Goal: Information Seeking & Learning: Learn about a topic

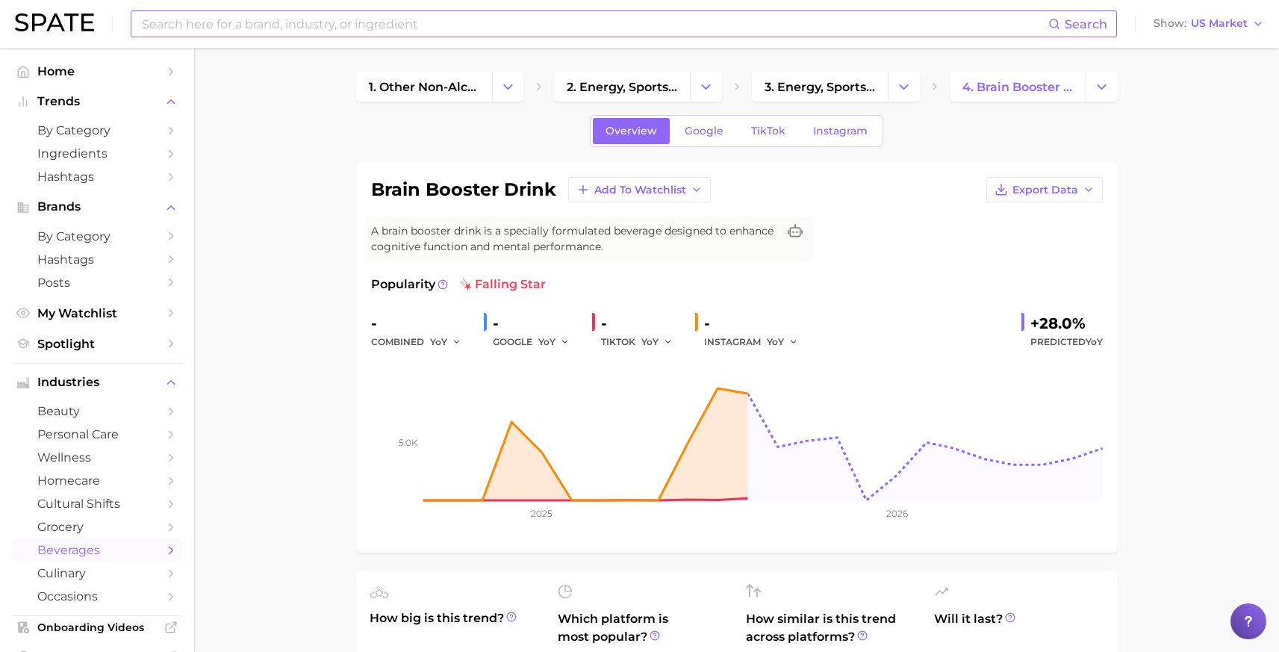
click at [305, 25] on input at bounding box center [594, 23] width 908 height 25
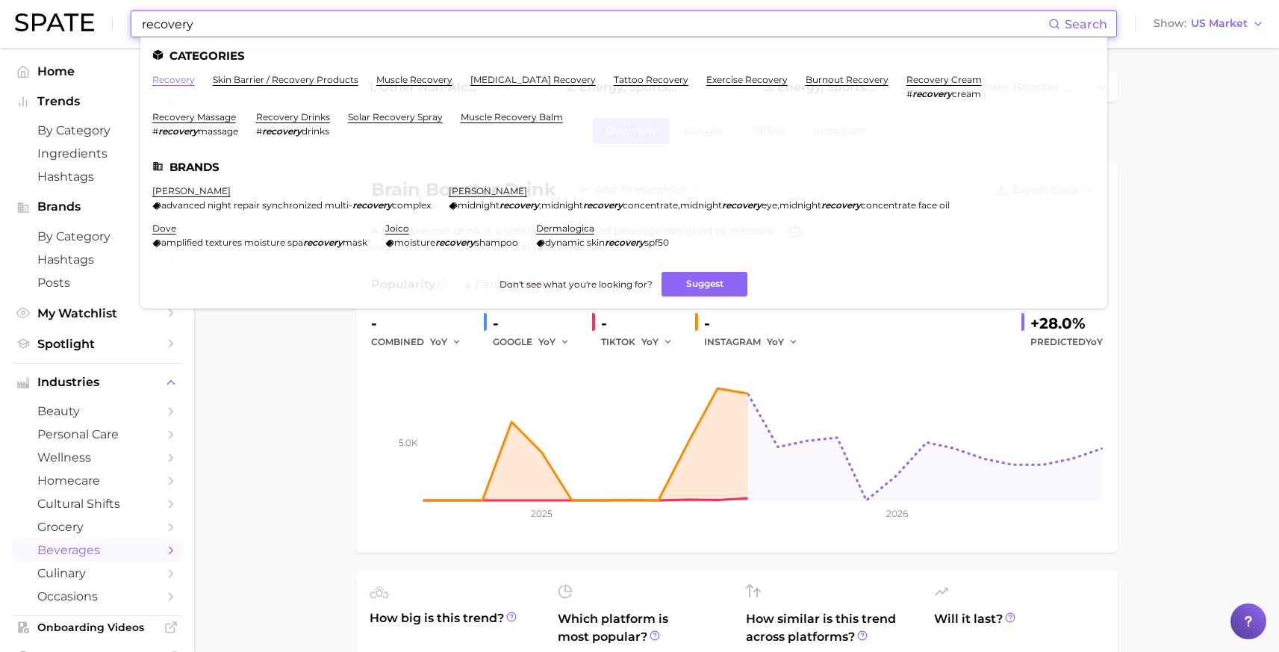
type input "recovery"
click at [177, 77] on link "recovery" at bounding box center [173, 79] width 43 height 11
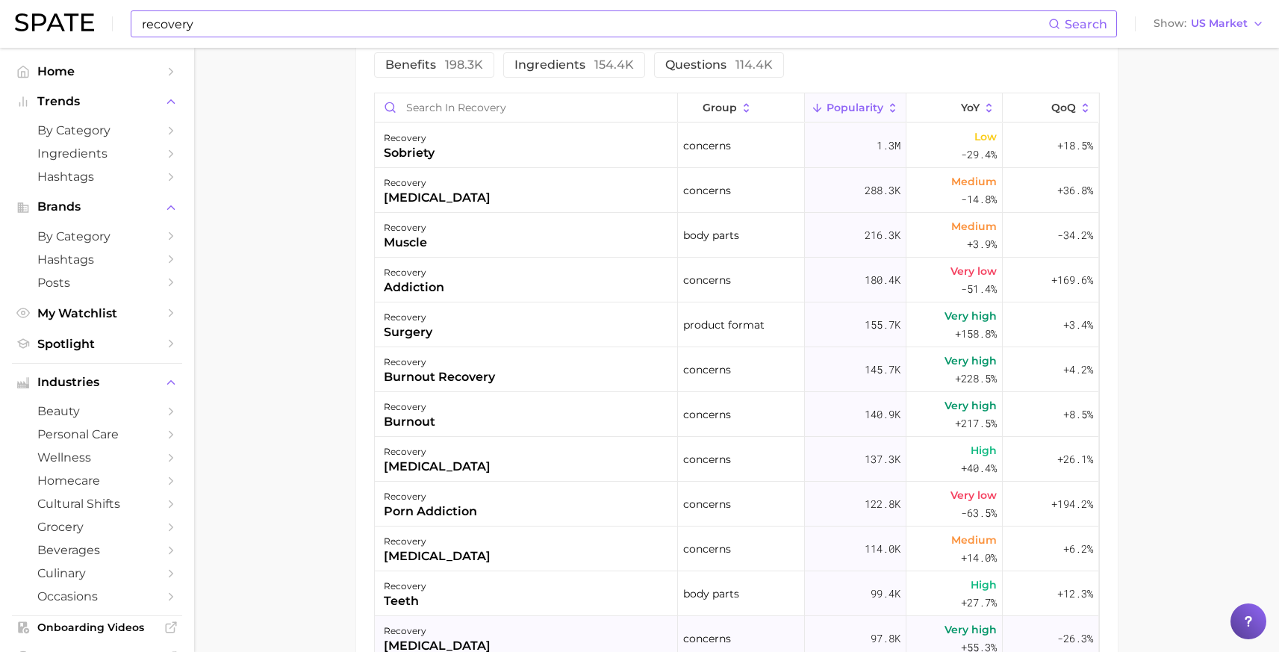
scroll to position [595, 0]
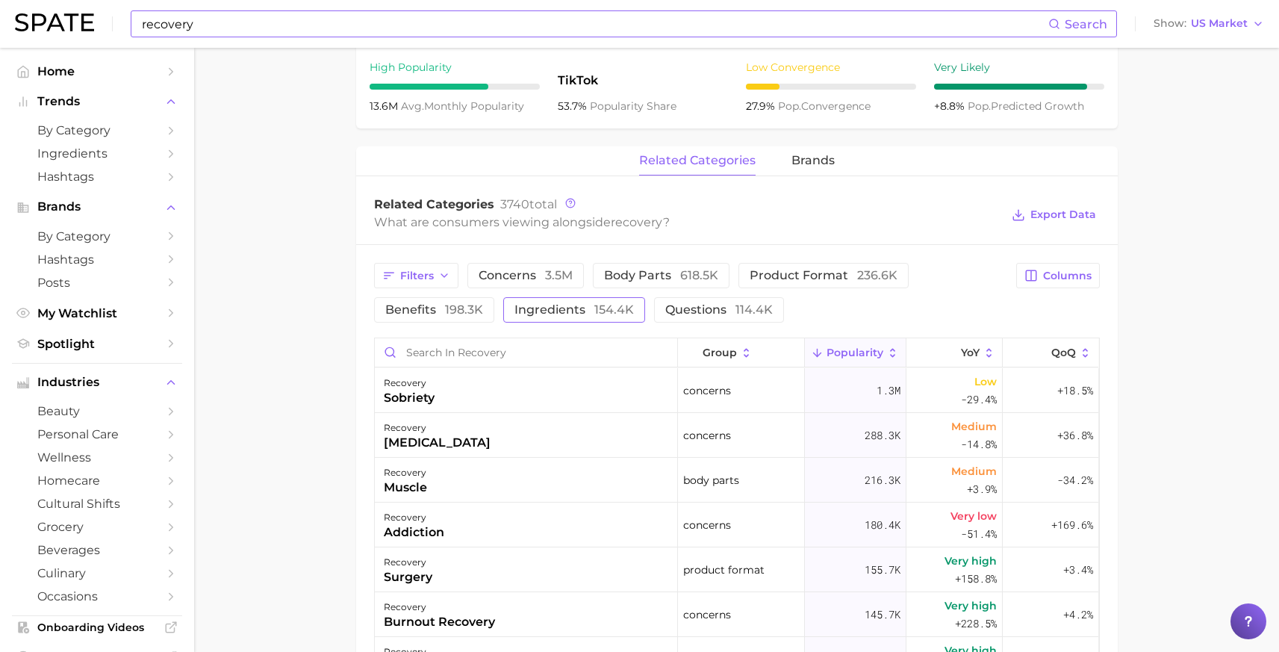
click at [561, 309] on span "ingredients 154.4k" at bounding box center [573, 310] width 119 height 12
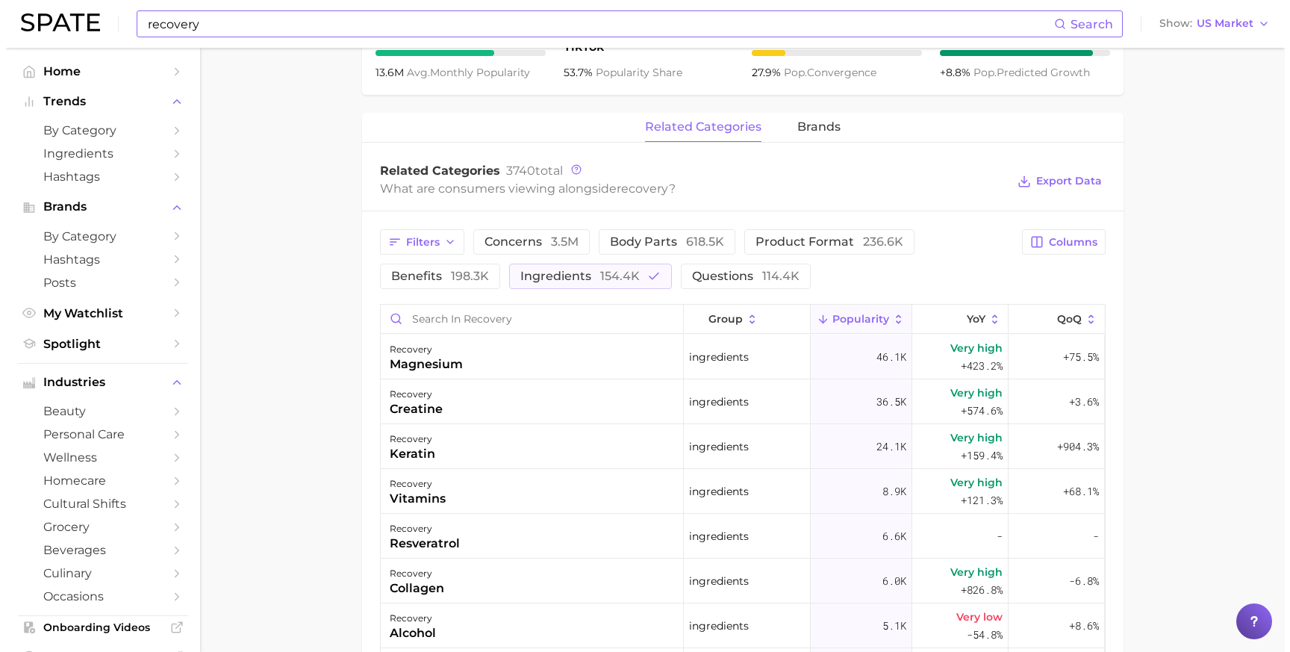
scroll to position [633, 0]
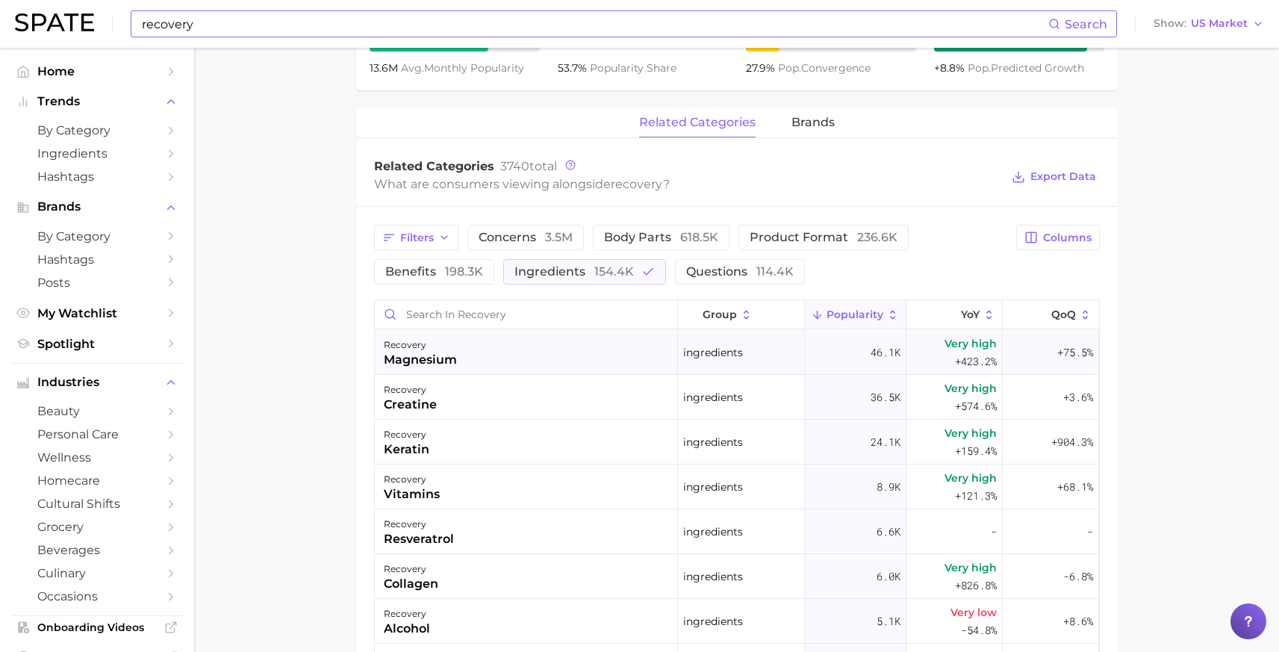
click at [514, 346] on div "recovery magnesium" at bounding box center [526, 352] width 303 height 45
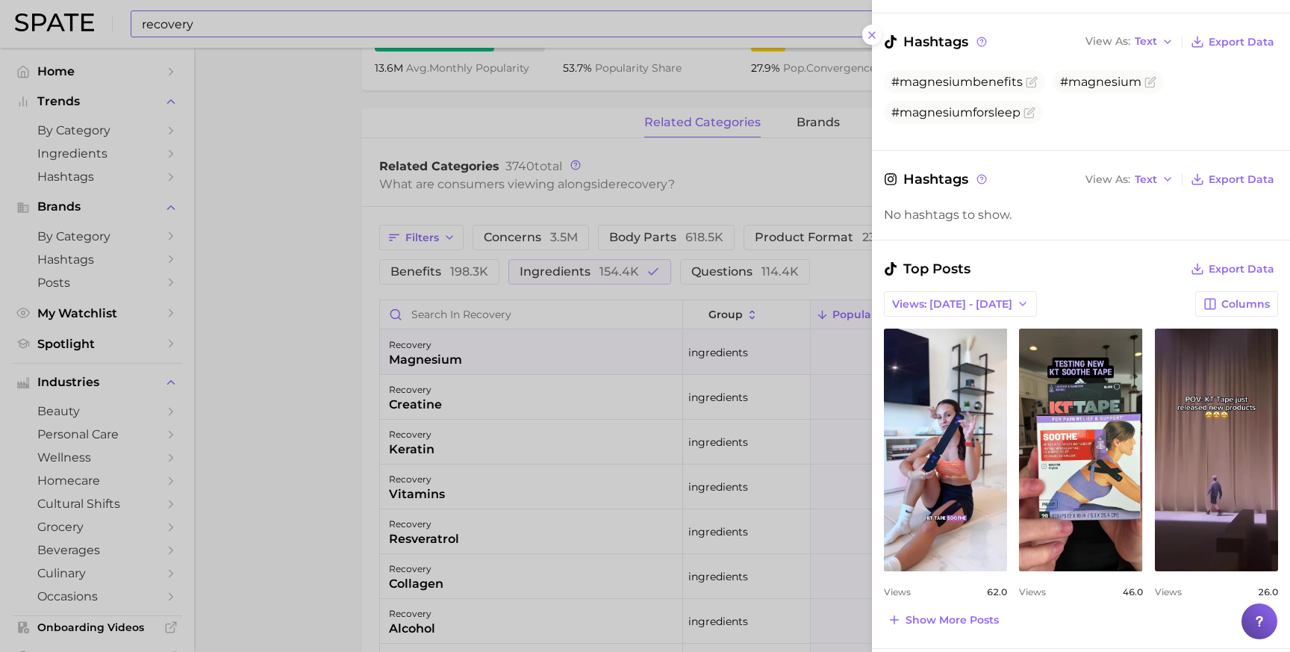
scroll to position [0, 0]
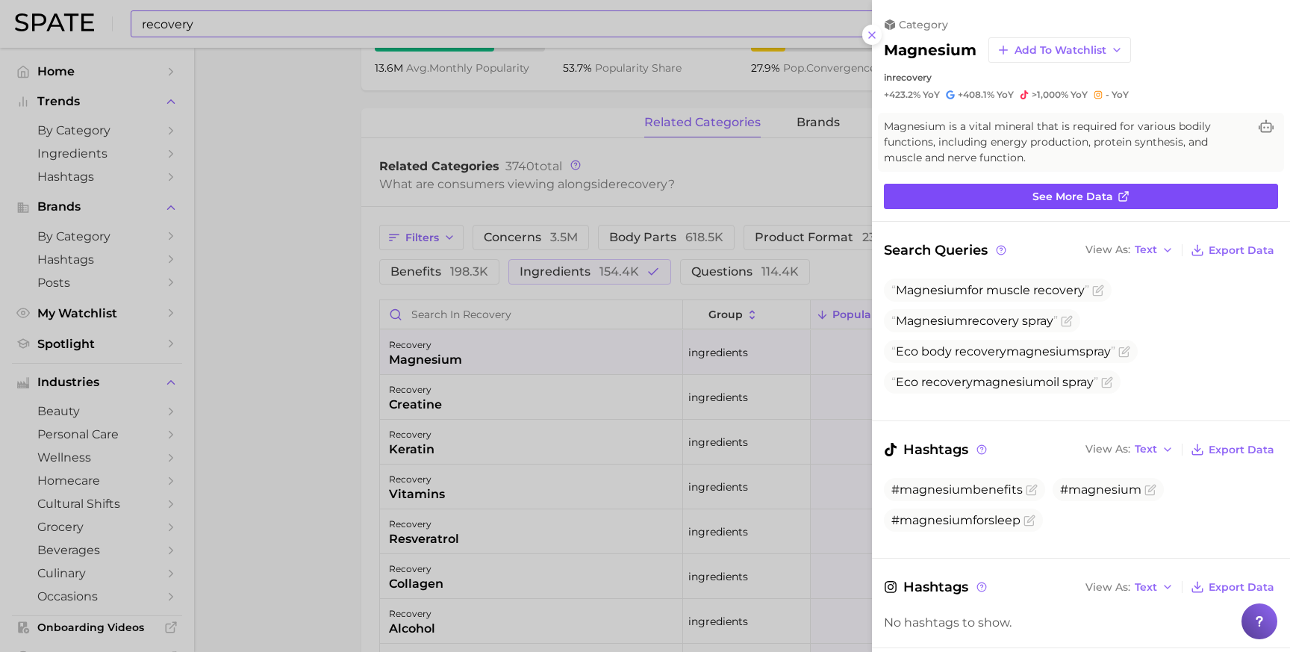
click at [1129, 191] on link "See more data" at bounding box center [1081, 196] width 394 height 25
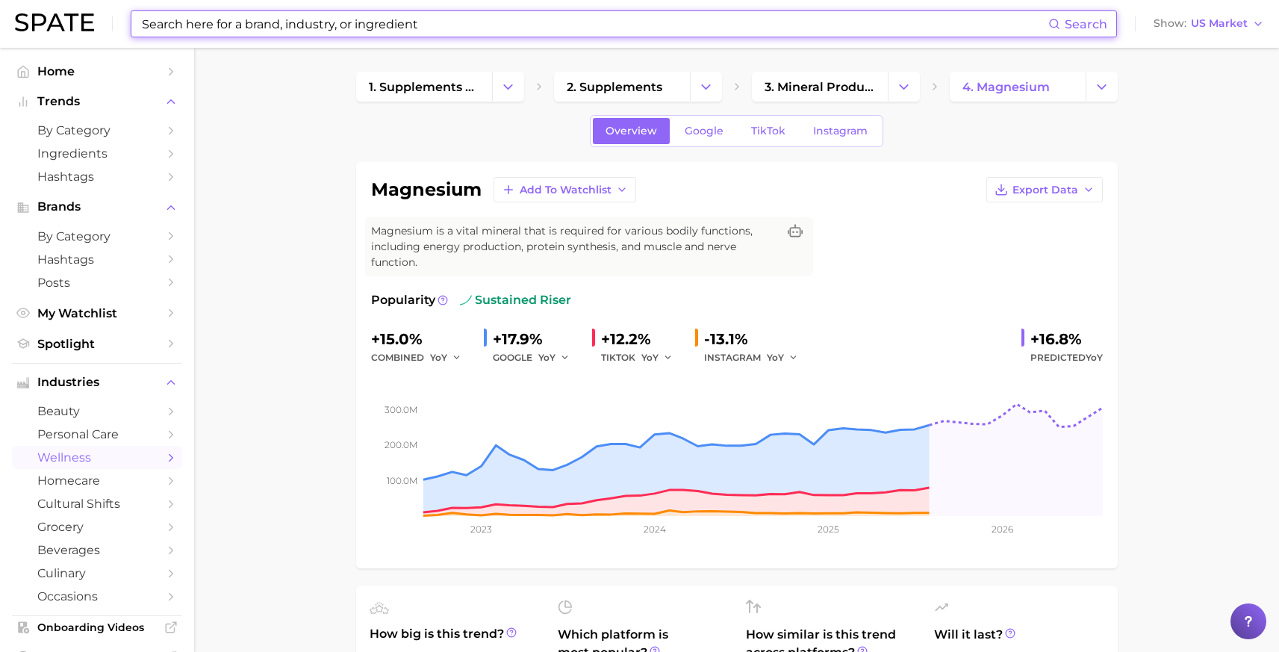
type input "recovery"
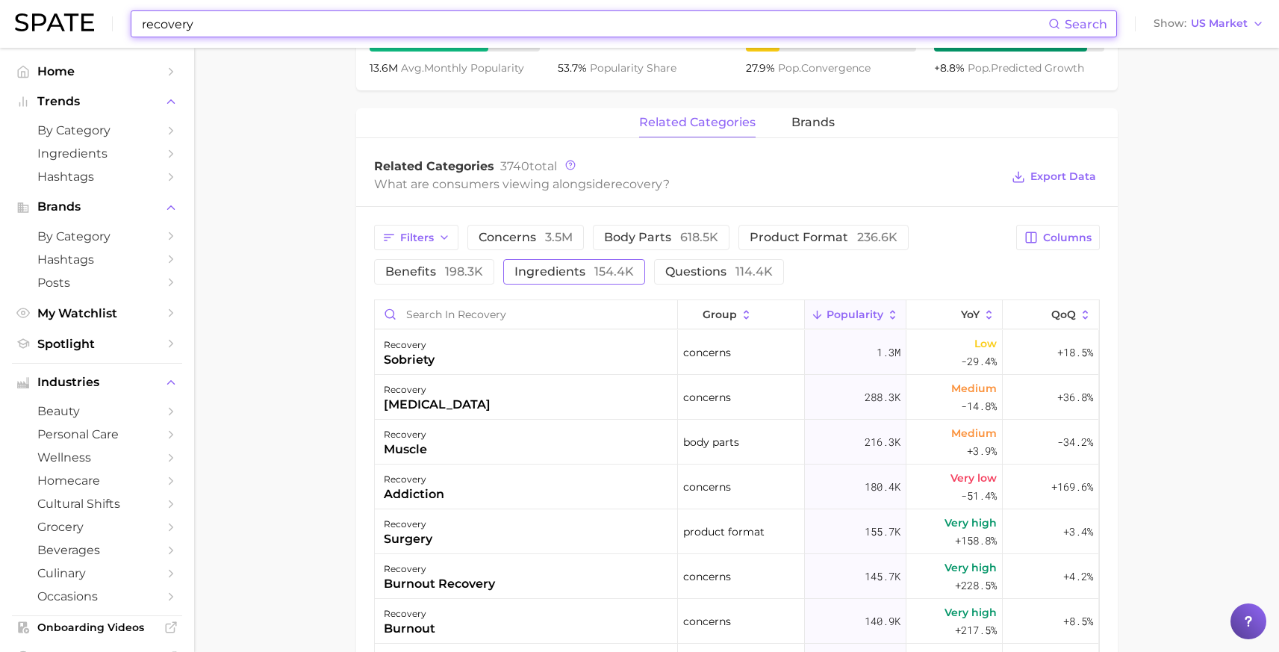
click at [605, 273] on div "recovery Search Show US Market Home Trends by Category Ingredients Hashtags Bra…" at bounding box center [639, 229] width 1279 height 1629
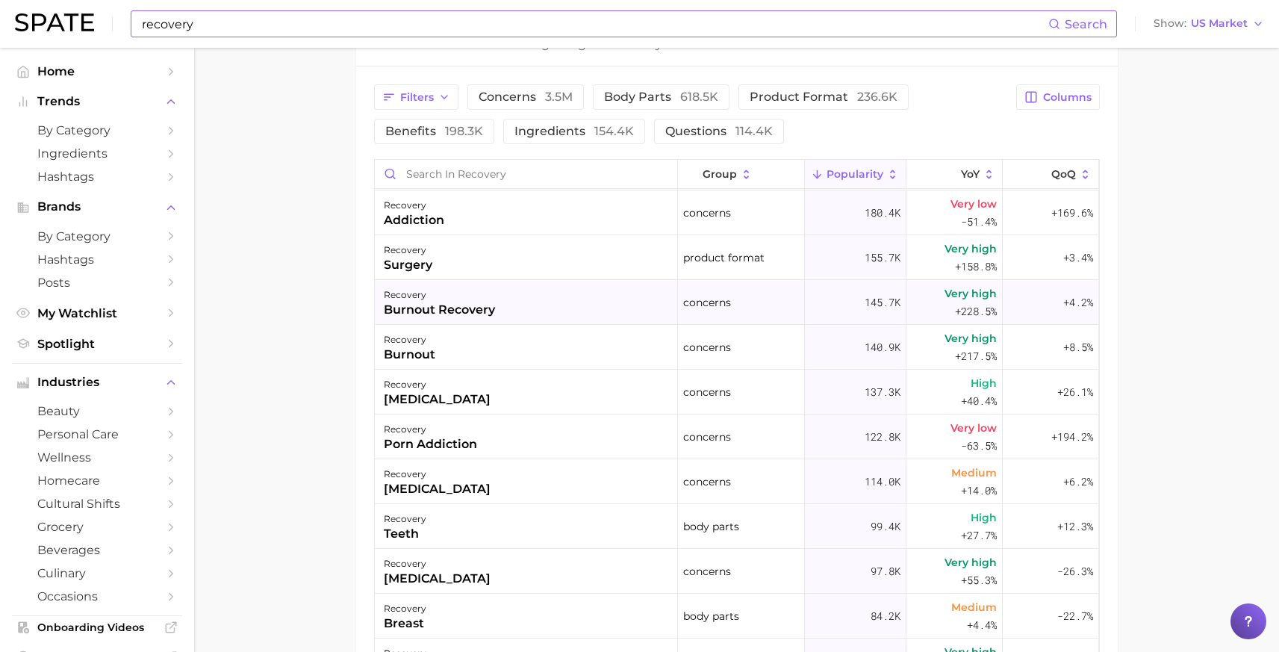
scroll to position [0, 0]
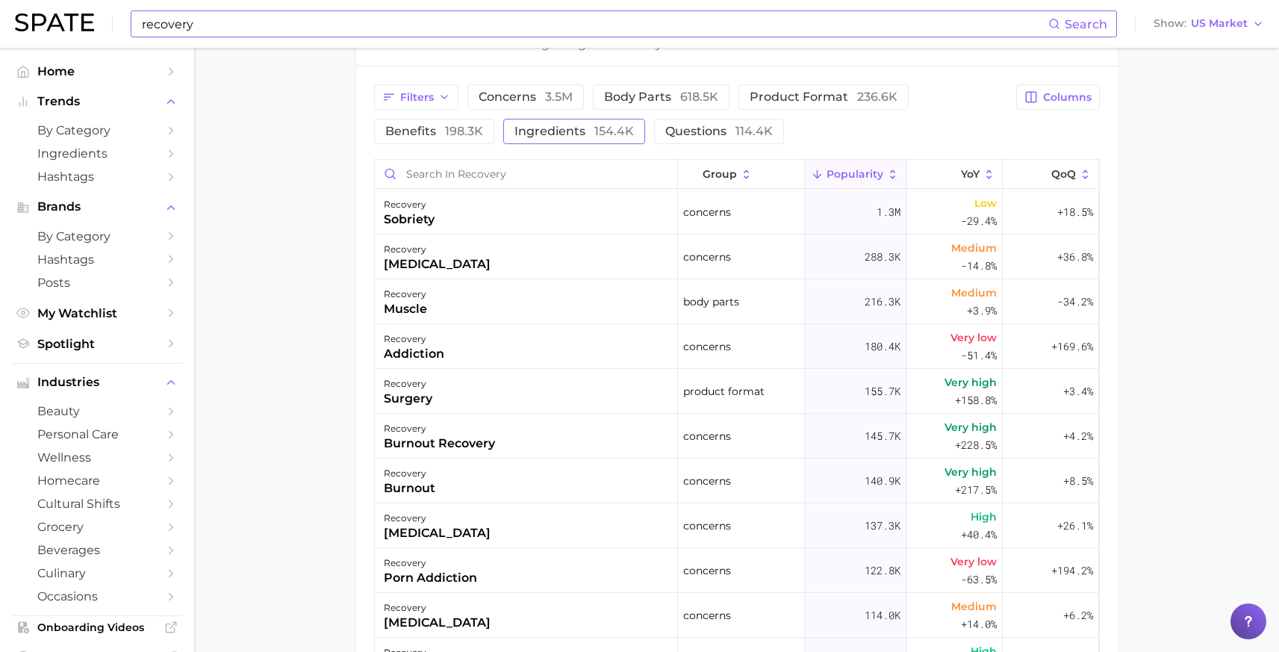
click at [559, 132] on span "ingredients 154.4k" at bounding box center [573, 131] width 119 height 12
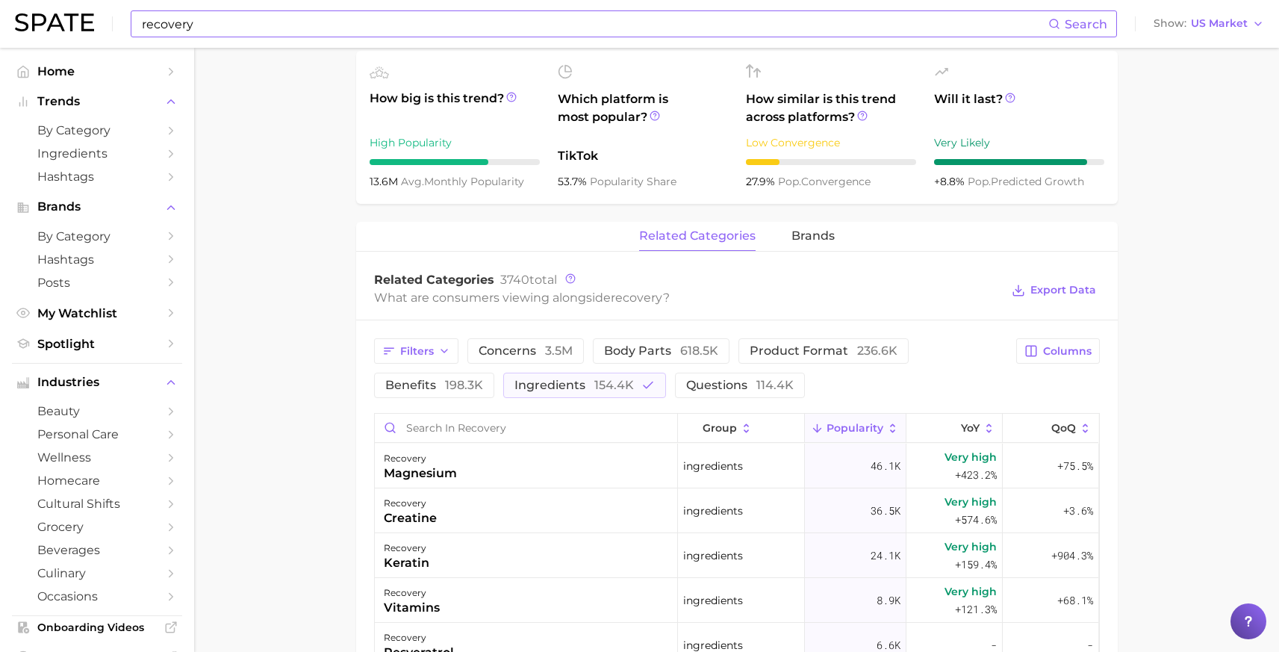
scroll to position [520, 0]
click at [1064, 290] on span "Export Data" at bounding box center [1063, 289] width 66 height 13
click at [260, 337] on main "recovery Overview Google TikTok Instagram recovery Add to Watchlist Export Data…" at bounding box center [736, 341] width 1085 height 1629
